Goal: Task Accomplishment & Management: Manage account settings

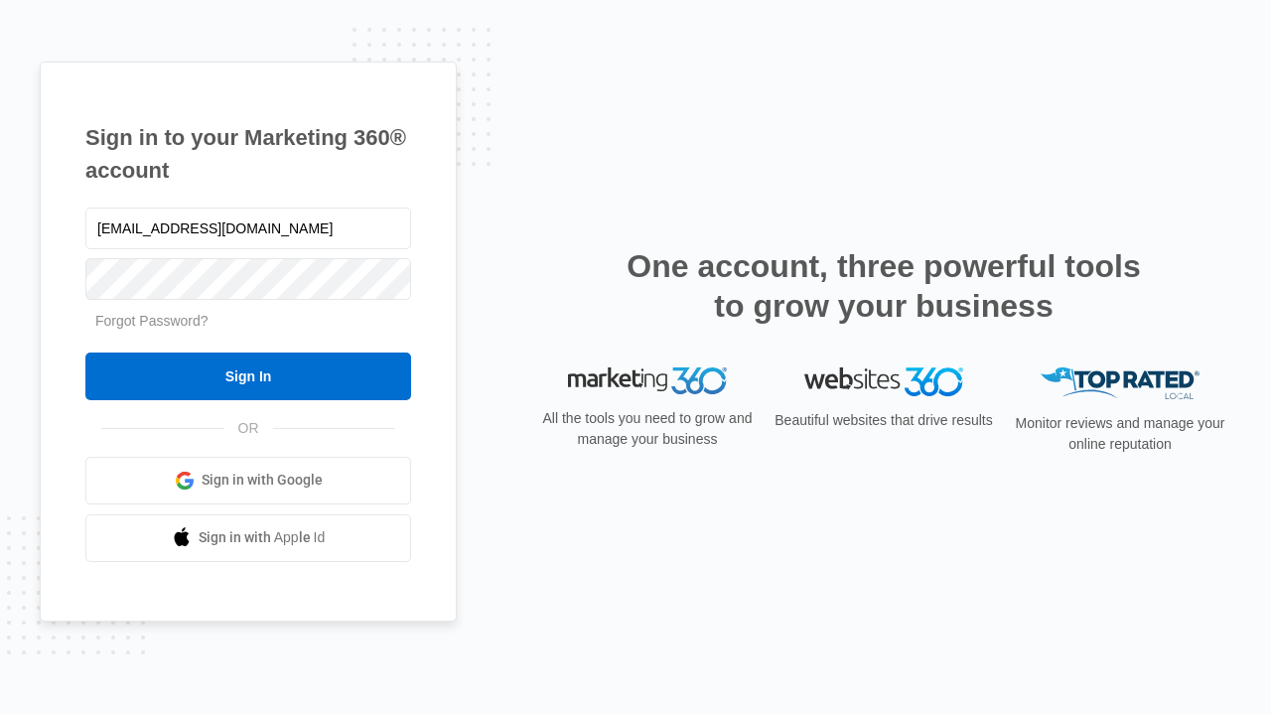
type input "dankie614@gmail.com"
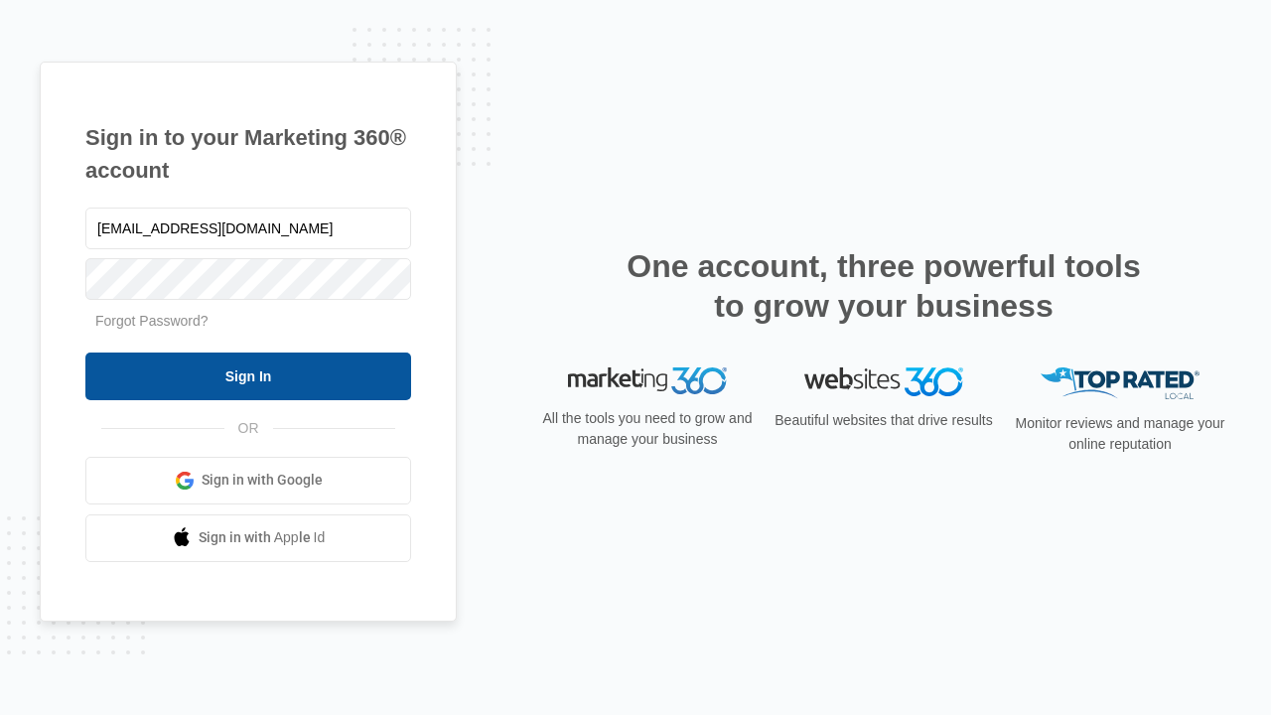
click at [248, 375] on input "Sign In" at bounding box center [248, 376] width 326 height 48
